Goal: Task Accomplishment & Management: Use online tool/utility

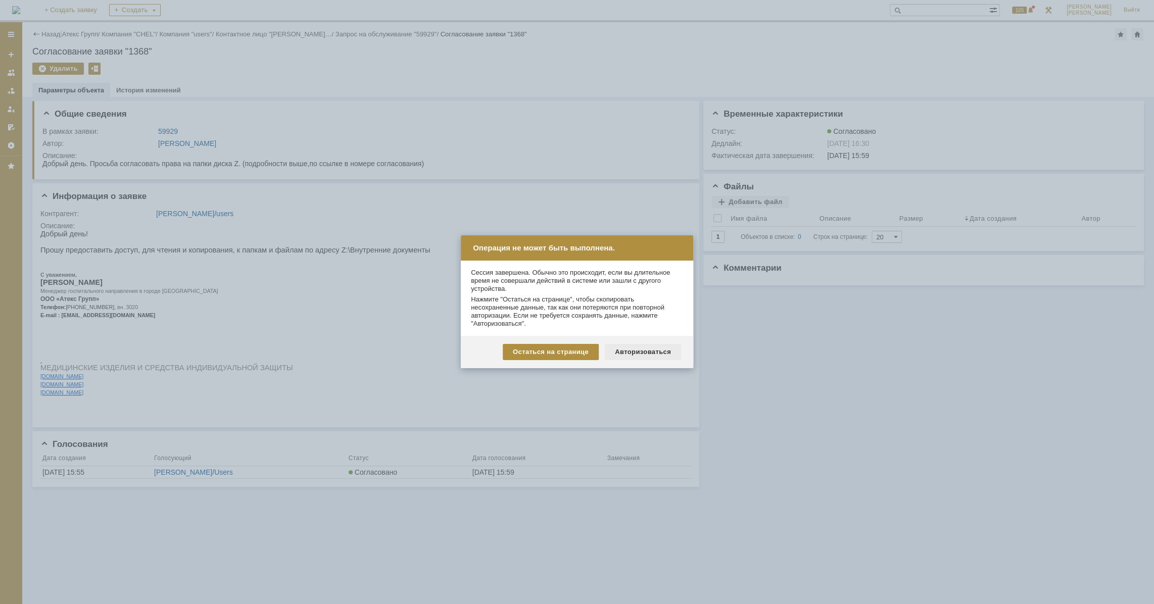
click at [642, 349] on div "Авторизоваться" at bounding box center [643, 352] width 76 height 16
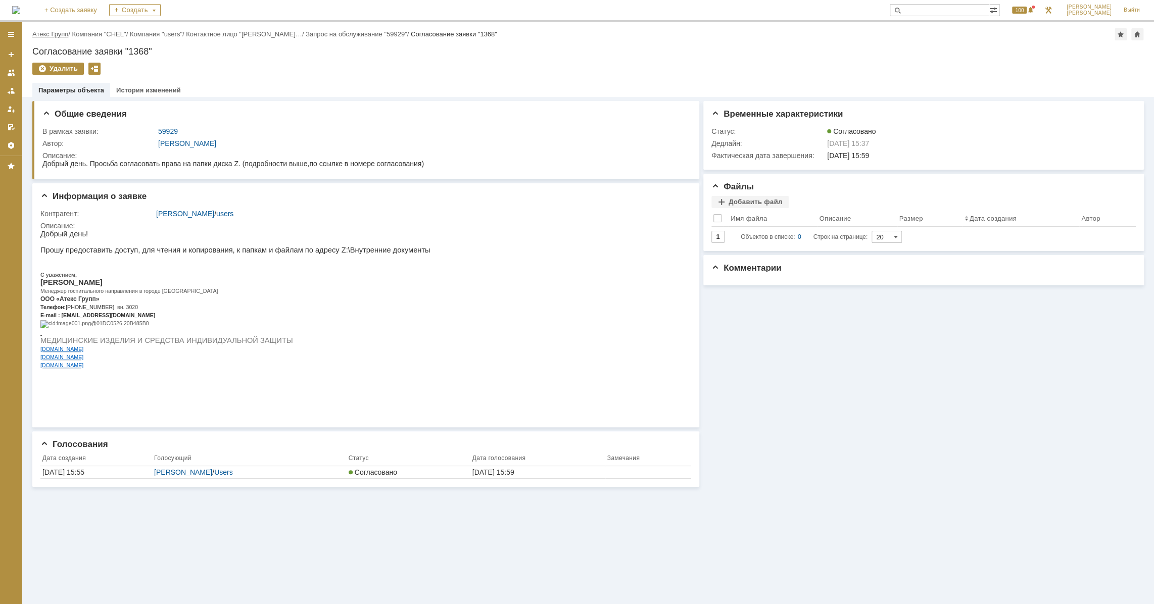
click at [50, 33] on link "Атекс Групп" at bounding box center [50, 34] width 36 height 8
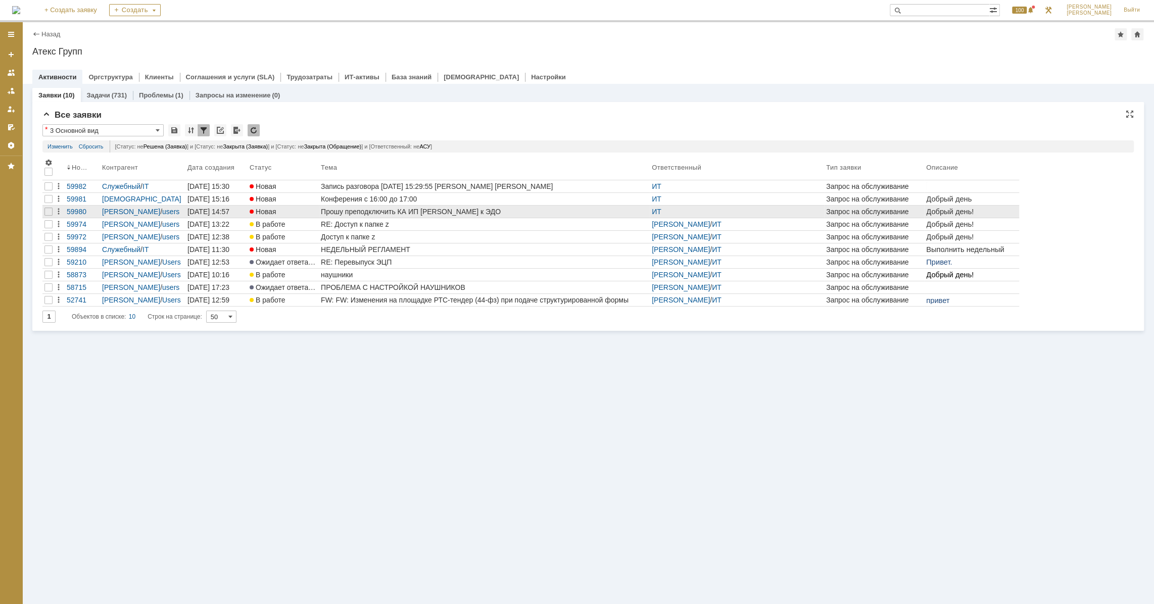
click at [402, 211] on div "Прошу преподключить КА ИП [PERSON_NAME] к ЭДО" at bounding box center [484, 212] width 327 height 8
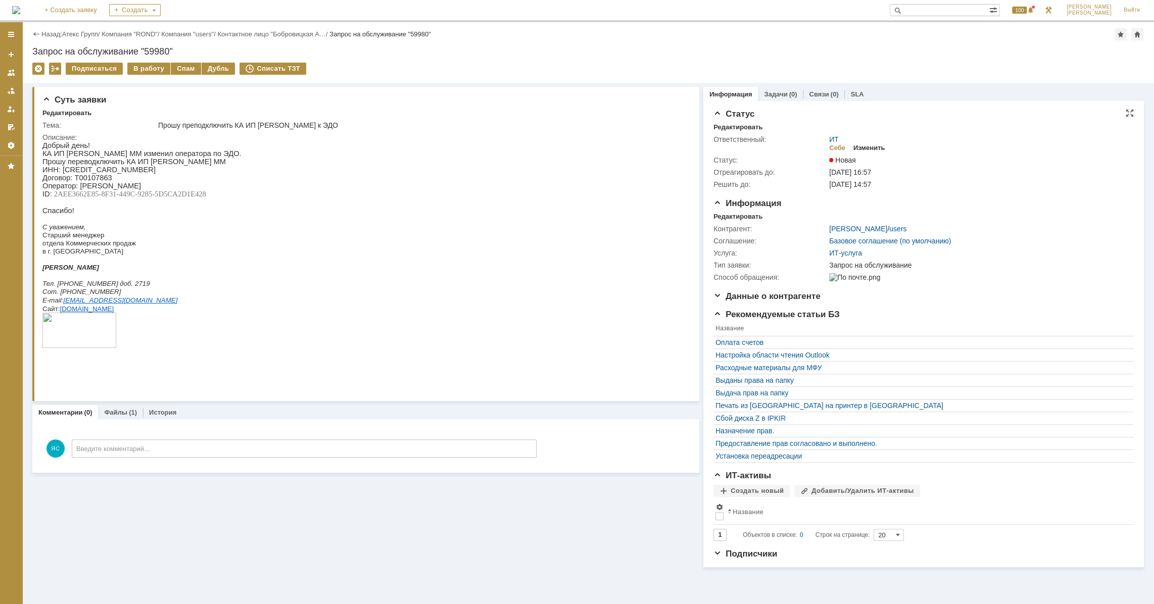
click at [860, 151] on div "Изменить" at bounding box center [869, 148] width 32 height 8
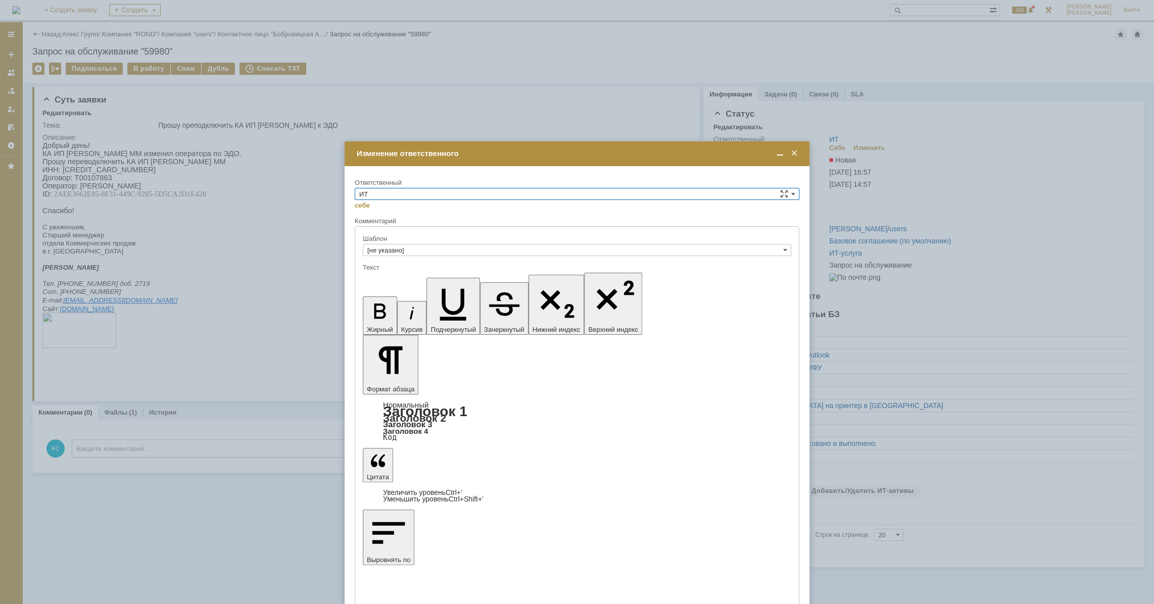
click at [425, 189] on input "ИТ" at bounding box center [577, 194] width 445 height 12
click at [398, 274] on span "АСУ" at bounding box center [577, 277] width 436 height 8
type input "АСУ"
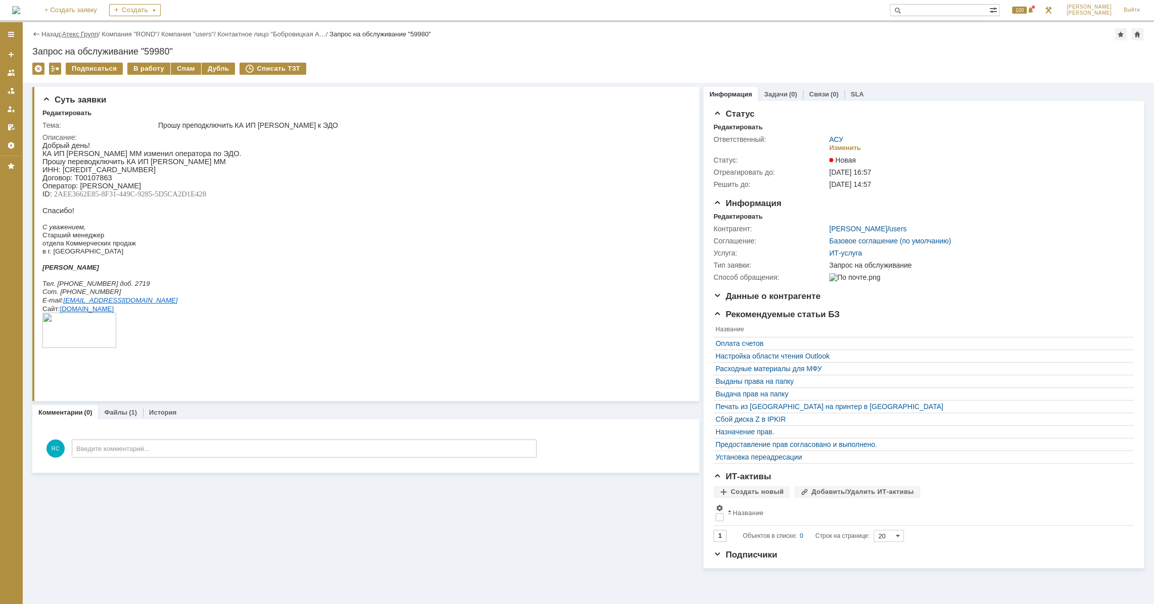
click at [75, 34] on link "Атекс Групп" at bounding box center [80, 34] width 36 height 8
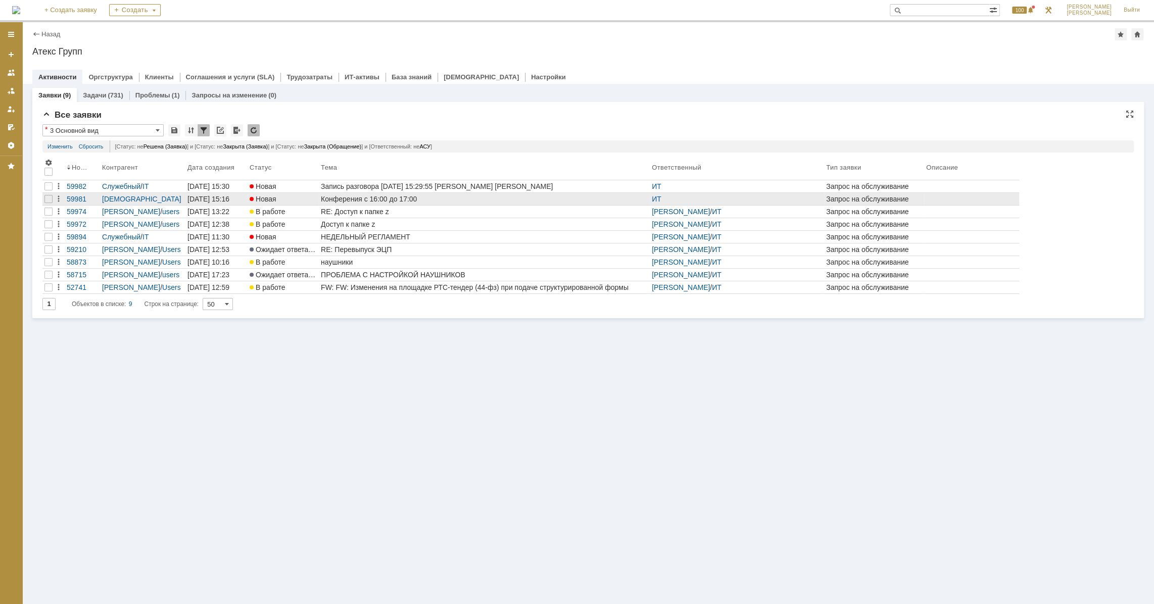
click at [384, 200] on div "Конферения с 16:00 до 17:00" at bounding box center [484, 199] width 327 height 8
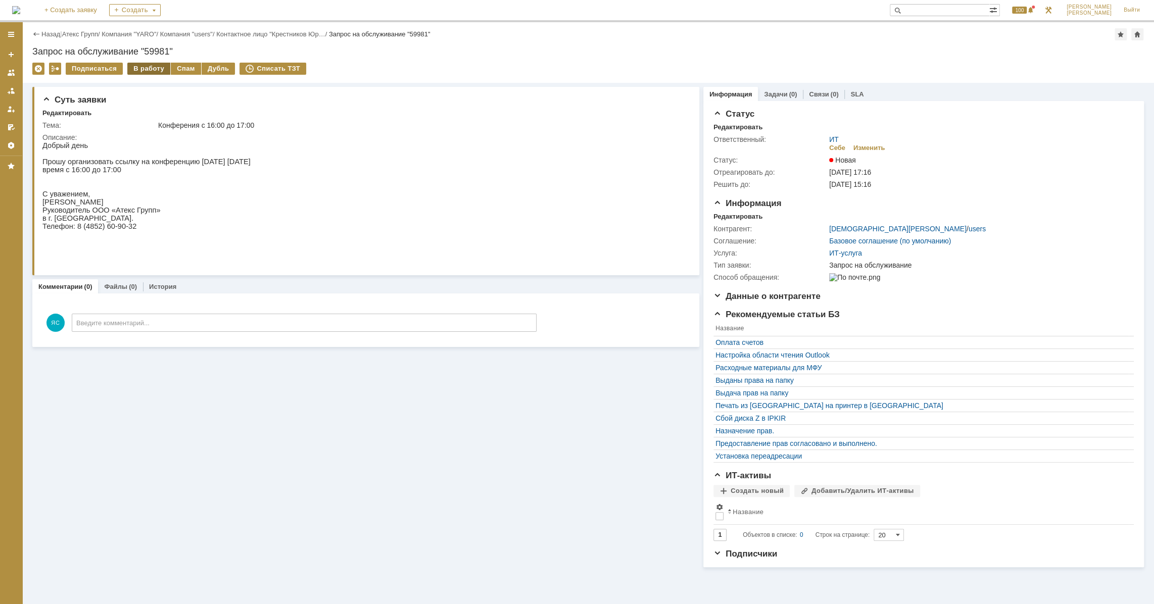
click at [154, 66] on div "В работу" at bounding box center [148, 69] width 43 height 12
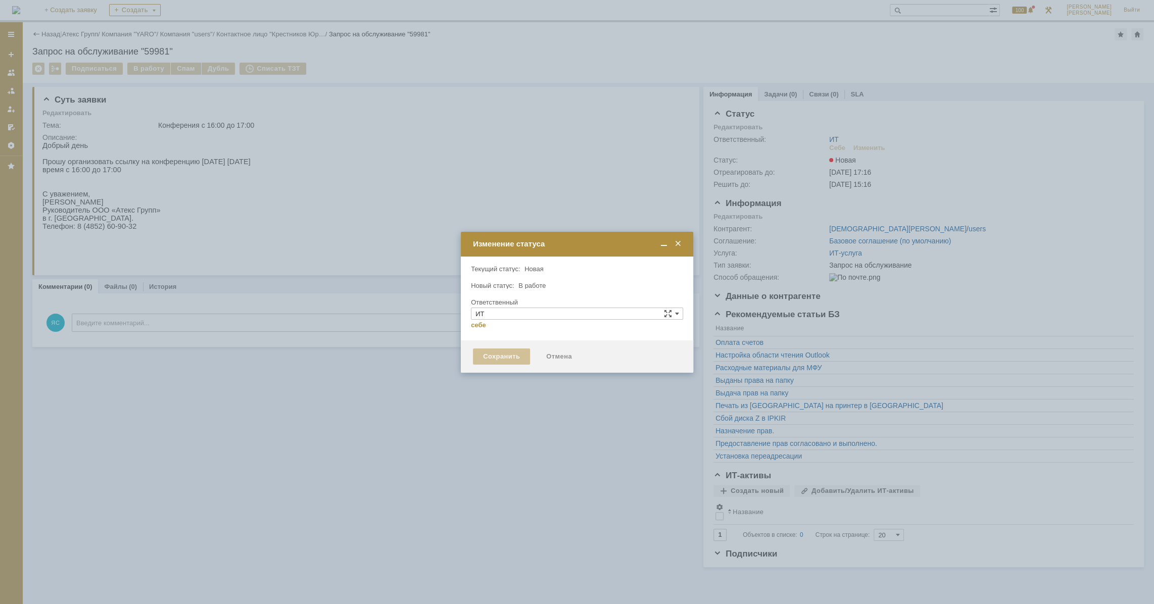
type input "[PERSON_NAME]"
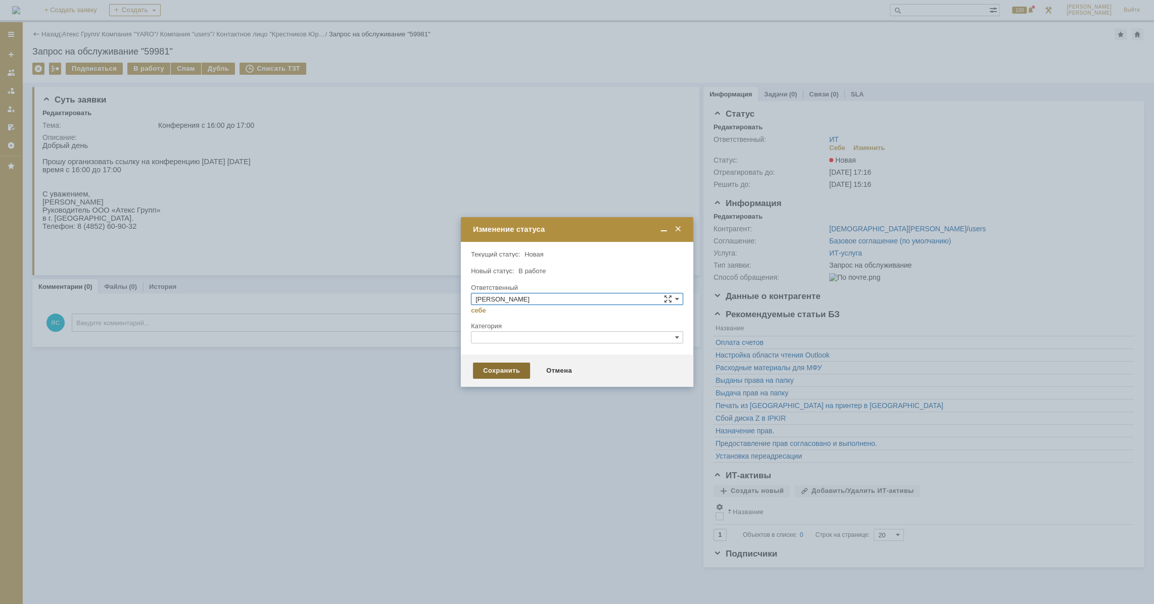
click at [500, 372] on div "Сохранить" at bounding box center [501, 371] width 57 height 16
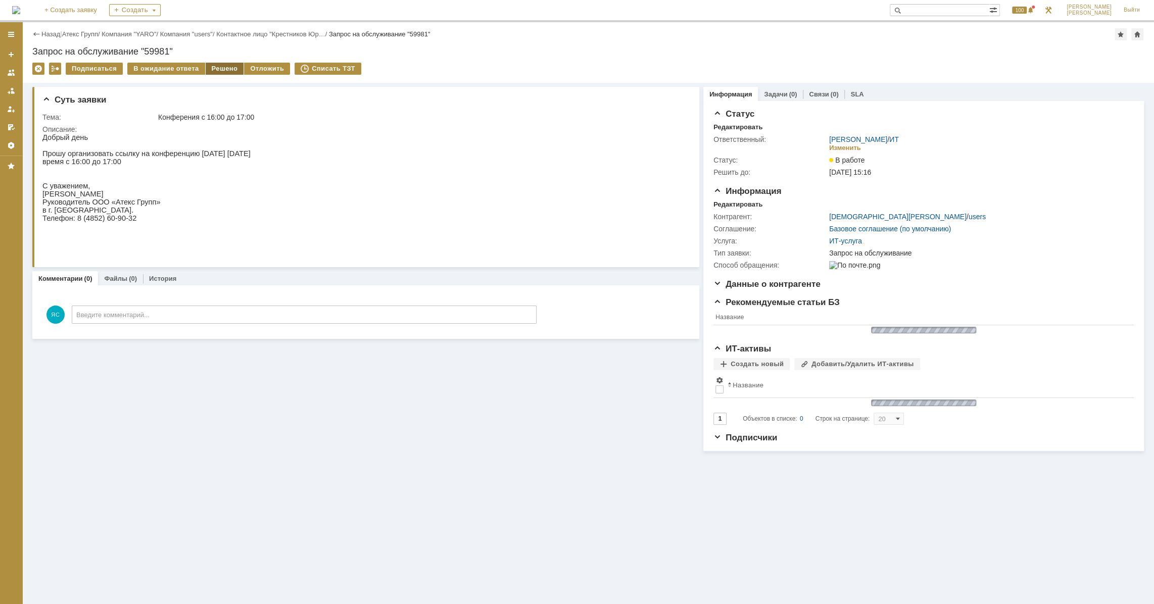
click at [224, 71] on div "Решено" at bounding box center [225, 69] width 38 height 12
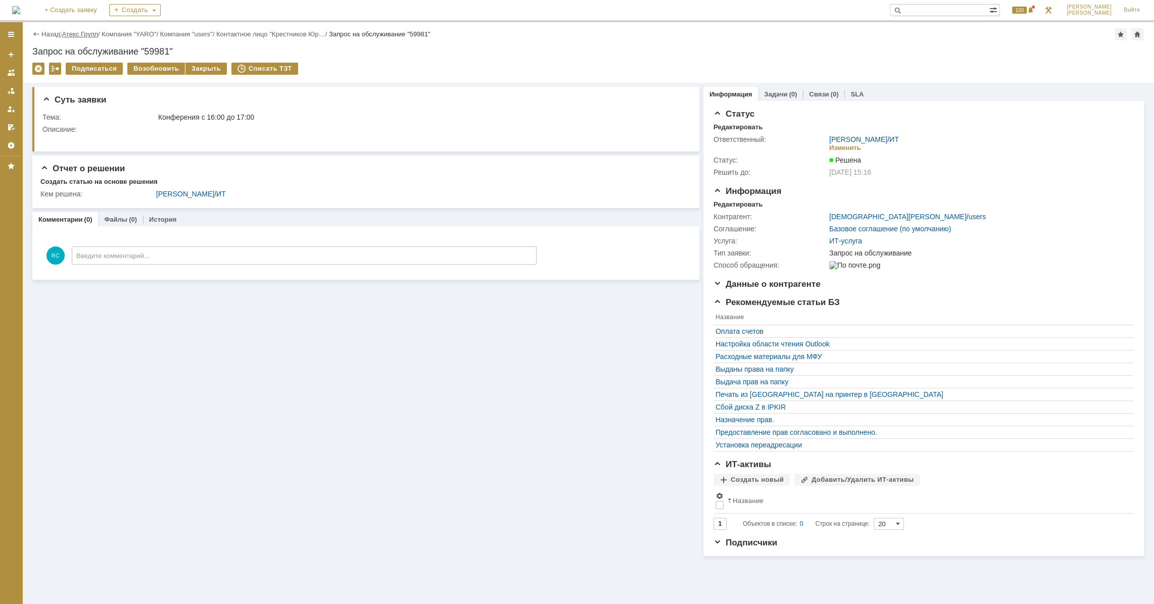
click at [80, 34] on link "Атекс Групп" at bounding box center [80, 34] width 36 height 8
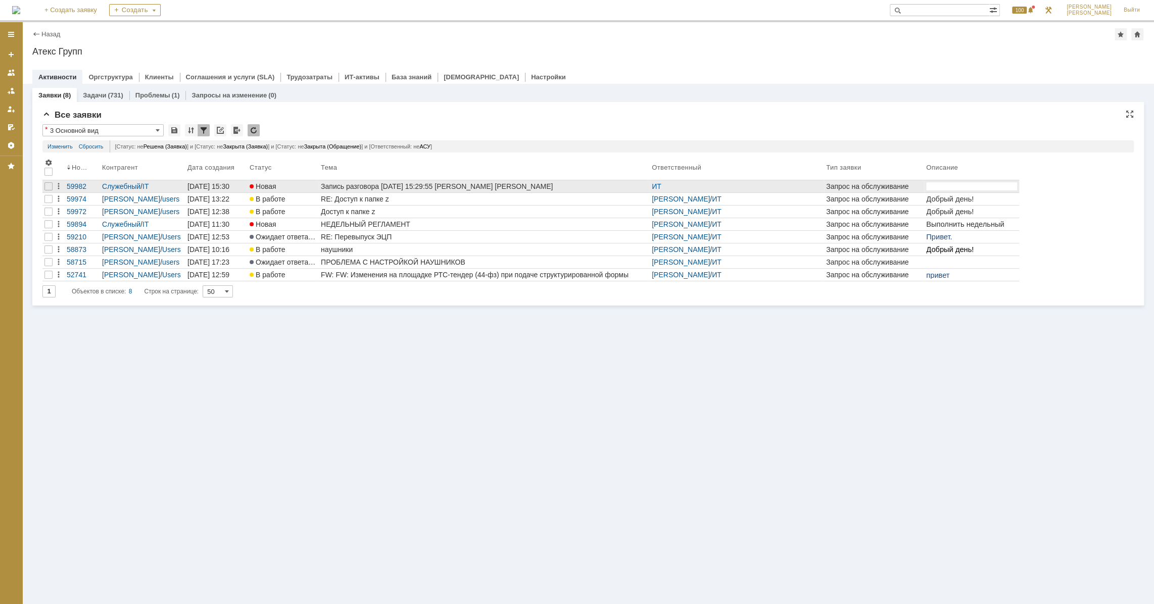
click at [474, 187] on div "Запись разговора [DATE] 15:29:55 [PERSON_NAME] [PERSON_NAME]" at bounding box center [484, 186] width 327 height 8
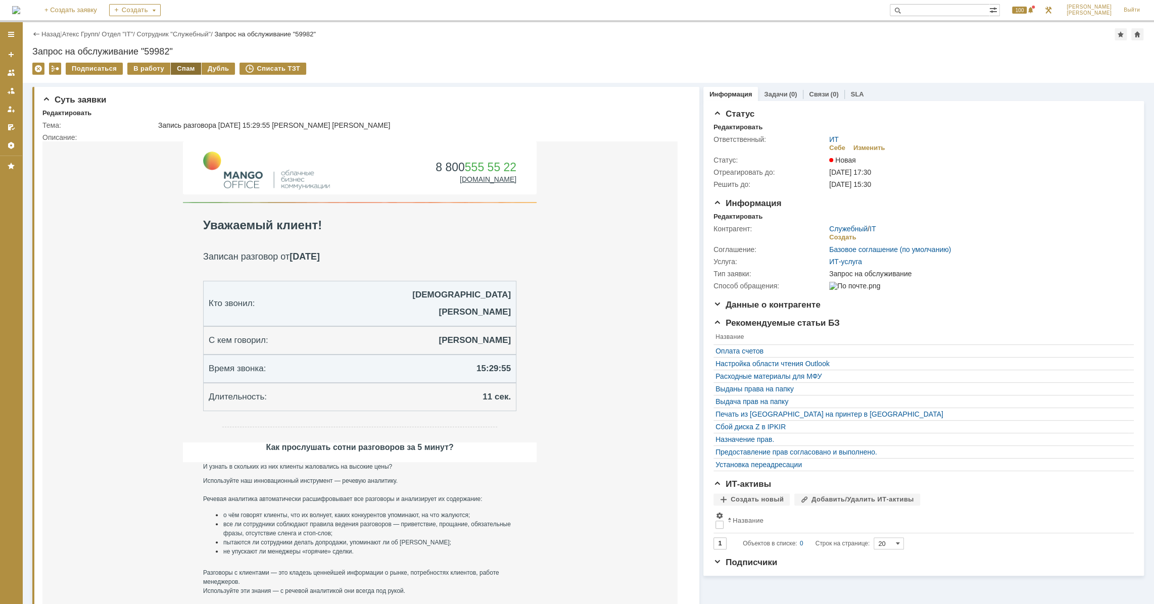
click at [182, 69] on div "Спам" at bounding box center [186, 69] width 30 height 12
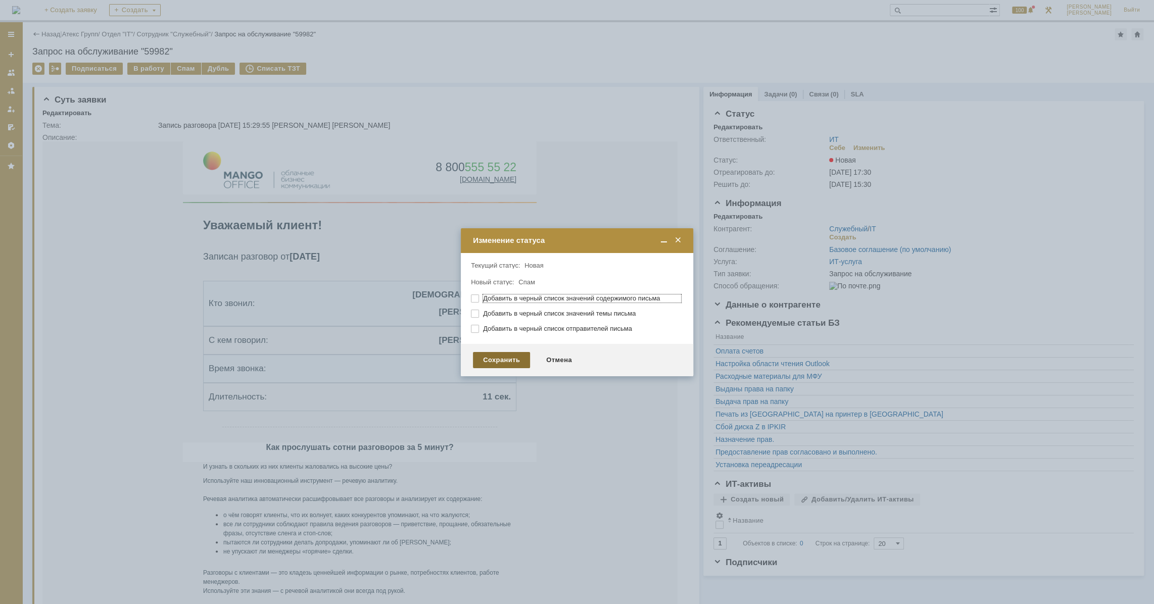
click at [505, 359] on div "Сохранить" at bounding box center [501, 360] width 57 height 16
